Goal: Task Accomplishment & Management: Use online tool/utility

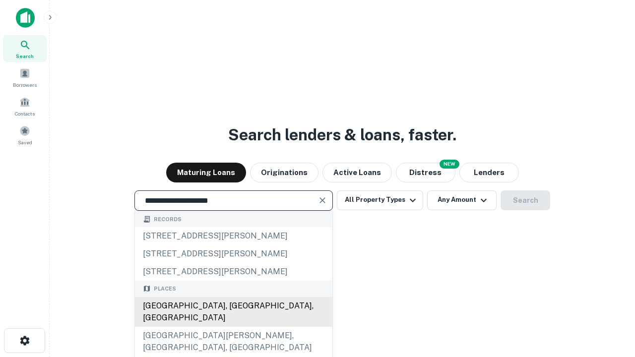
click at [233, 327] on div "[GEOGRAPHIC_DATA], [GEOGRAPHIC_DATA], [GEOGRAPHIC_DATA]" at bounding box center [233, 312] width 197 height 30
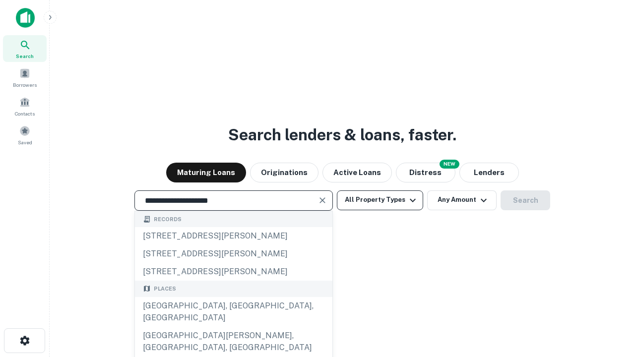
type input "**********"
click at [380, 200] on button "All Property Types" at bounding box center [380, 200] width 86 height 20
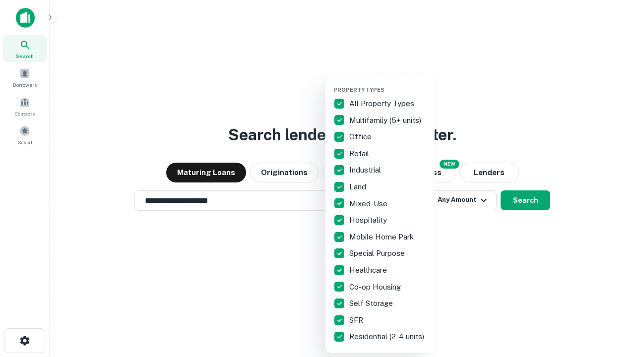
click at [388, 83] on button "button" at bounding box center [387, 83] width 109 height 0
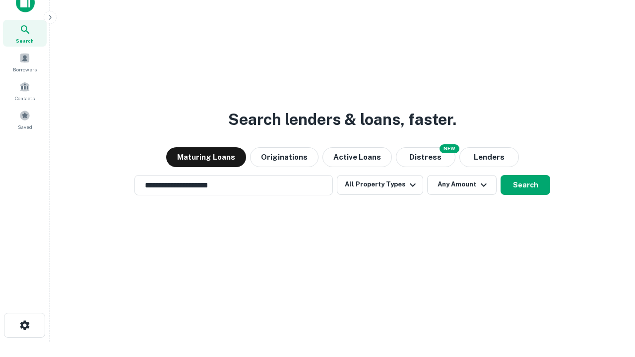
scroll to position [6, 119]
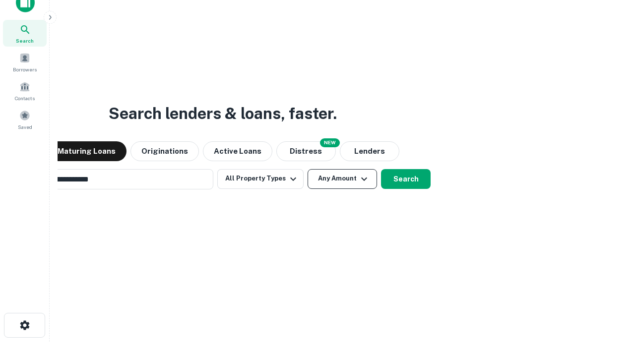
click at [307, 169] on button "Any Amount" at bounding box center [341, 179] width 69 height 20
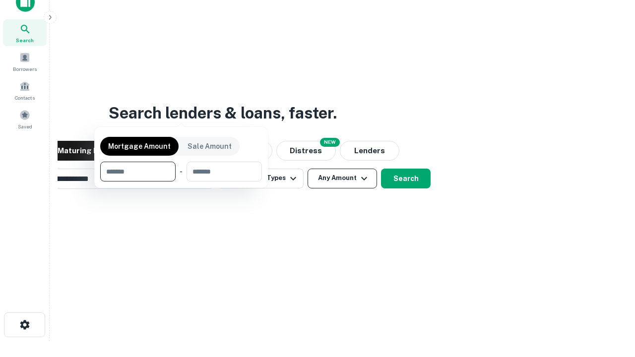
scroll to position [71, 281]
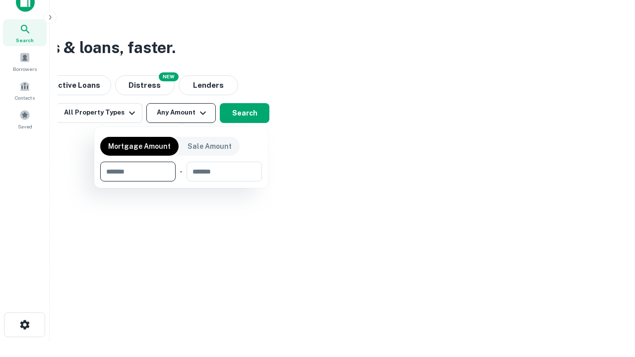
type input "*******"
click at [181, 181] on button "button" at bounding box center [181, 181] width 162 height 0
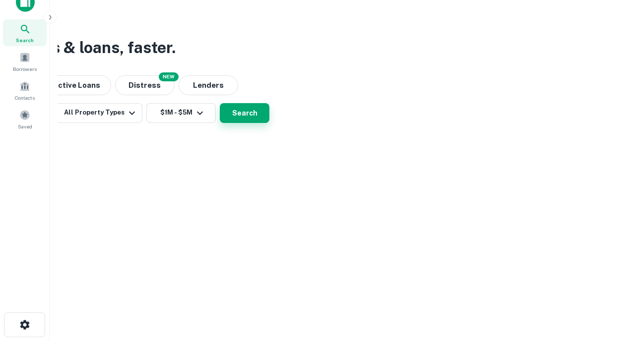
click at [269, 123] on button "Search" at bounding box center [245, 113] width 50 height 20
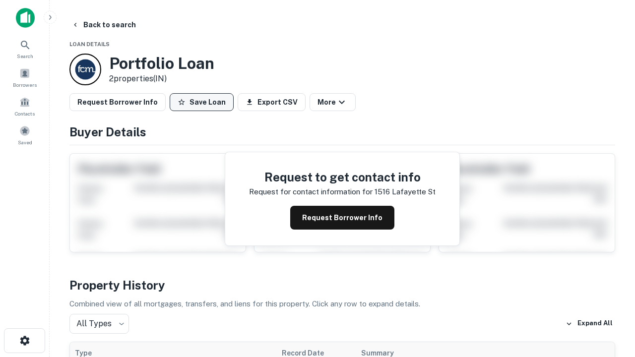
click at [201, 102] on button "Save Loan" at bounding box center [202, 102] width 64 height 18
click at [204, 102] on button "Save Loan" at bounding box center [202, 102] width 64 height 18
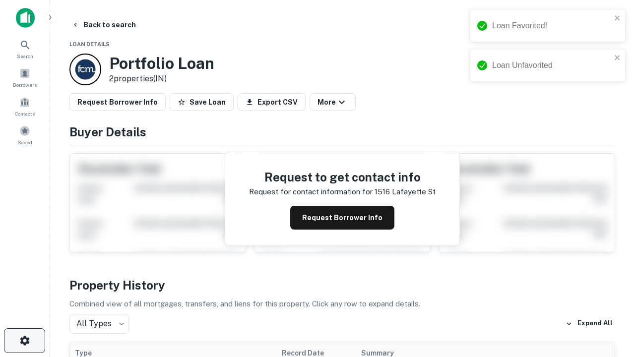
click at [24, 341] on icon "button" at bounding box center [25, 341] width 12 height 12
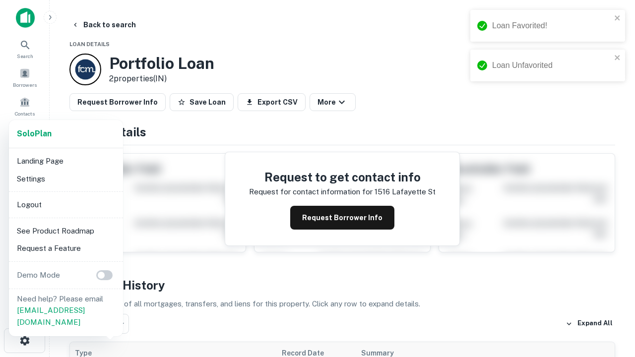
click at [65, 204] on li "Logout" at bounding box center [66, 205] width 106 height 18
